Goal: Find specific page/section: Find specific page/section

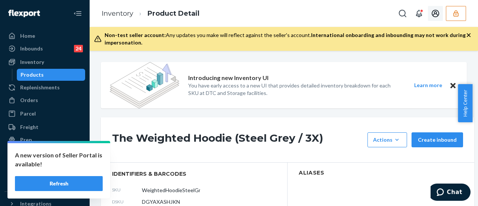
click at [458, 12] on icon "button" at bounding box center [456, 13] width 5 height 6
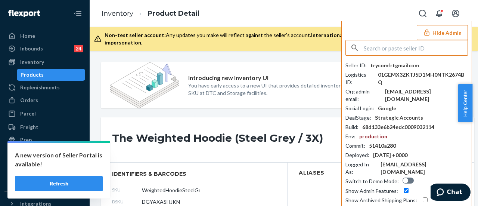
click at [370, 47] on input "text" at bounding box center [416, 47] width 104 height 15
type input "trycomfrtgmailcom"
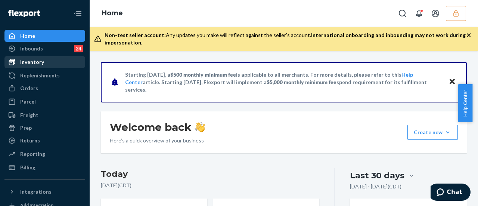
click at [29, 65] on div "Inventory" at bounding box center [32, 61] width 24 height 7
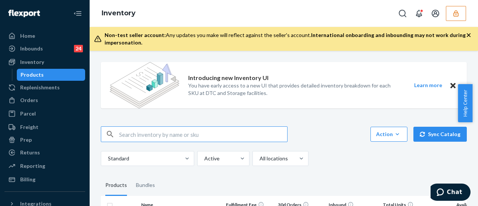
click at [28, 77] on div "Products" at bounding box center [32, 74] width 23 height 7
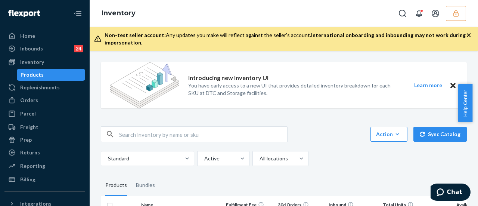
click at [151, 135] on input "text" at bounding box center [203, 134] width 168 height 15
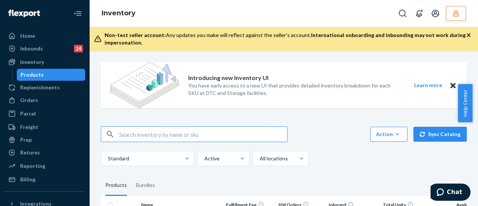
paste input "DGYAXASHJKN"
type input "DGYAXASHJKN"
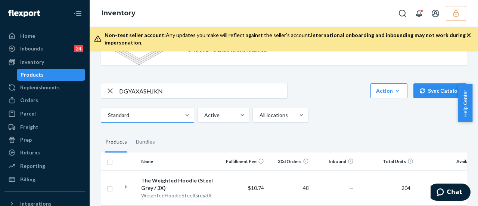
scroll to position [75, 0]
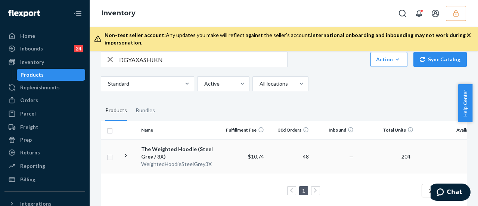
click at [176, 148] on div "The Weighted Hoodie (Steel Grey / 3X)" at bounding box center [180, 152] width 78 height 15
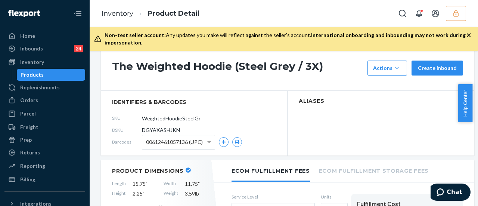
scroll to position [75, 0]
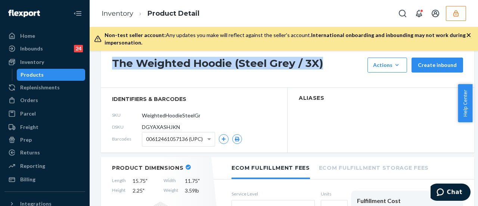
drag, startPoint x: 114, startPoint y: 63, endPoint x: 334, endPoint y: 62, distance: 219.4
click at [334, 62] on div "The Weighted Hoodie (Steel Grey / 3X) Actions Hide Request removal Create inbou…" at bounding box center [288, 65] width 374 height 45
click at [458, 15] on icon "button" at bounding box center [456, 13] width 7 height 7
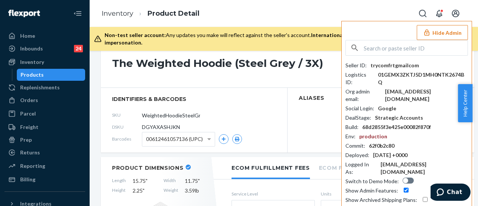
drag, startPoint x: 321, startPoint y: 80, endPoint x: 264, endPoint y: 96, distance: 58.9
click at [264, 96] on span "identifiers & barcodes" at bounding box center [194, 98] width 164 height 7
click at [119, 76] on div "The Weighted Hoodie (Steel Grey / 3X) Actions Hide Request removal Create inbou…" at bounding box center [288, 65] width 374 height 45
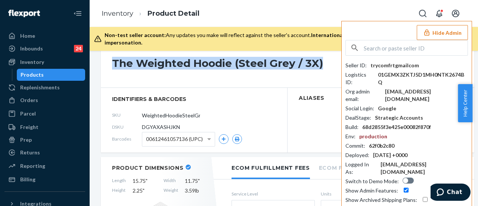
drag, startPoint x: 112, startPoint y: 62, endPoint x: 320, endPoint y: 62, distance: 208.2
click at [320, 62] on h1 "The Weighted Hoodie (Steel Grey / 3X)" at bounding box center [238, 65] width 252 height 15
click at [457, 15] on icon "Open account menu" at bounding box center [456, 13] width 9 height 9
click at [441, 10] on div "Settings" at bounding box center [453, 6] width 24 height 7
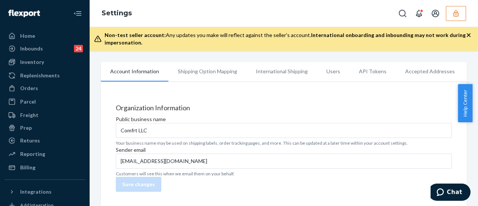
click at [456, 15] on icon "button" at bounding box center [456, 13] width 7 height 7
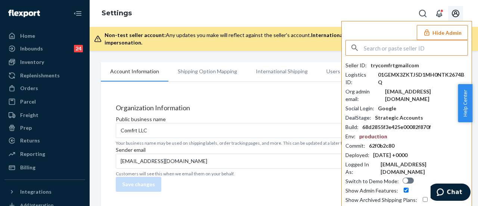
click at [455, 13] on icon "Open account menu" at bounding box center [456, 13] width 9 height 9
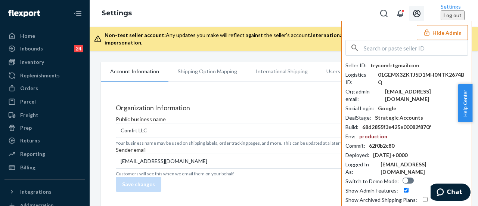
click at [381, 47] on input "text" at bounding box center [416, 47] width 104 height 15
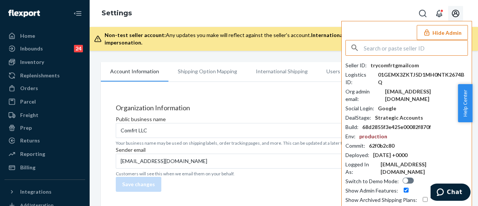
paste input "ecommercewyzecom"
type input "ecommercewyzecom"
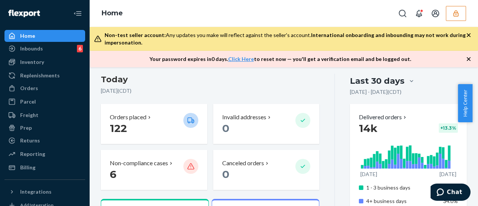
scroll to position [112, 0]
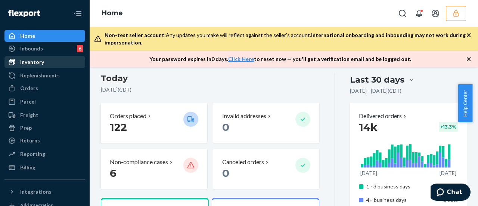
click at [20, 62] on div "Inventory" at bounding box center [44, 62] width 79 height 10
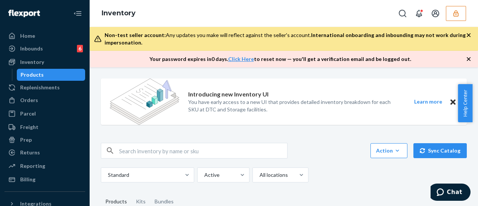
click at [25, 72] on div "Products" at bounding box center [32, 74] width 23 height 7
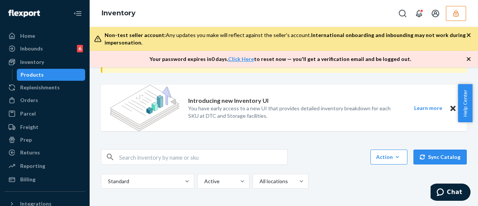
scroll to position [75, 0]
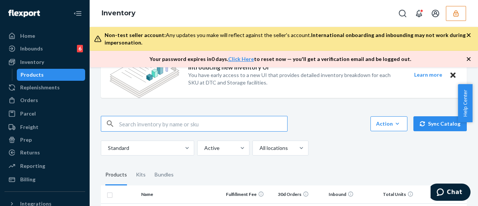
click at [149, 121] on input "text" at bounding box center [203, 123] width 168 height 15
paste input "D4L4A27YYKW"
type input "D4L4A27YYKW"
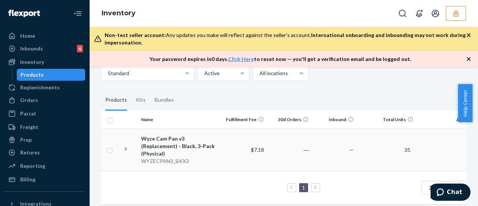
click at [175, 143] on div "Wyze Cam Pan v3 (Replacement) - Black, 3-Pack (Physical)" at bounding box center [180, 146] width 78 height 22
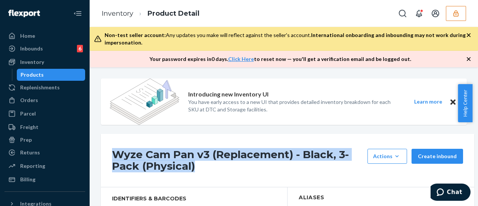
drag, startPoint x: 116, startPoint y: 154, endPoint x: 274, endPoint y: 167, distance: 159.1
click at [274, 167] on h1 "Wyze Cam Pan v3 (Replacement) - Black, 3-Pack (Physical)" at bounding box center [238, 160] width 252 height 23
click at [461, 15] on button "button" at bounding box center [456, 13] width 20 height 15
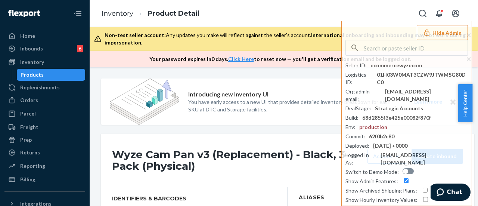
click at [220, 176] on div "Wyze Cam Pan v3 (Replacement) - Black, 3-Pack (Physical) Actions Add components…" at bounding box center [288, 160] width 374 height 53
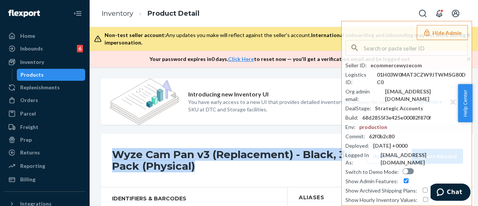
drag, startPoint x: 113, startPoint y: 152, endPoint x: 251, endPoint y: 166, distance: 139.0
click at [251, 166] on h1 "Wyze Cam Pan v3 (Replacement) - Black, 3-Pack (Physical)" at bounding box center [238, 160] width 252 height 23
copy h1 "Wyze Cam Pan v3 (Replacement) - Black, 3-Pack (Physical)"
